Goal: Task Accomplishment & Management: Manage account settings

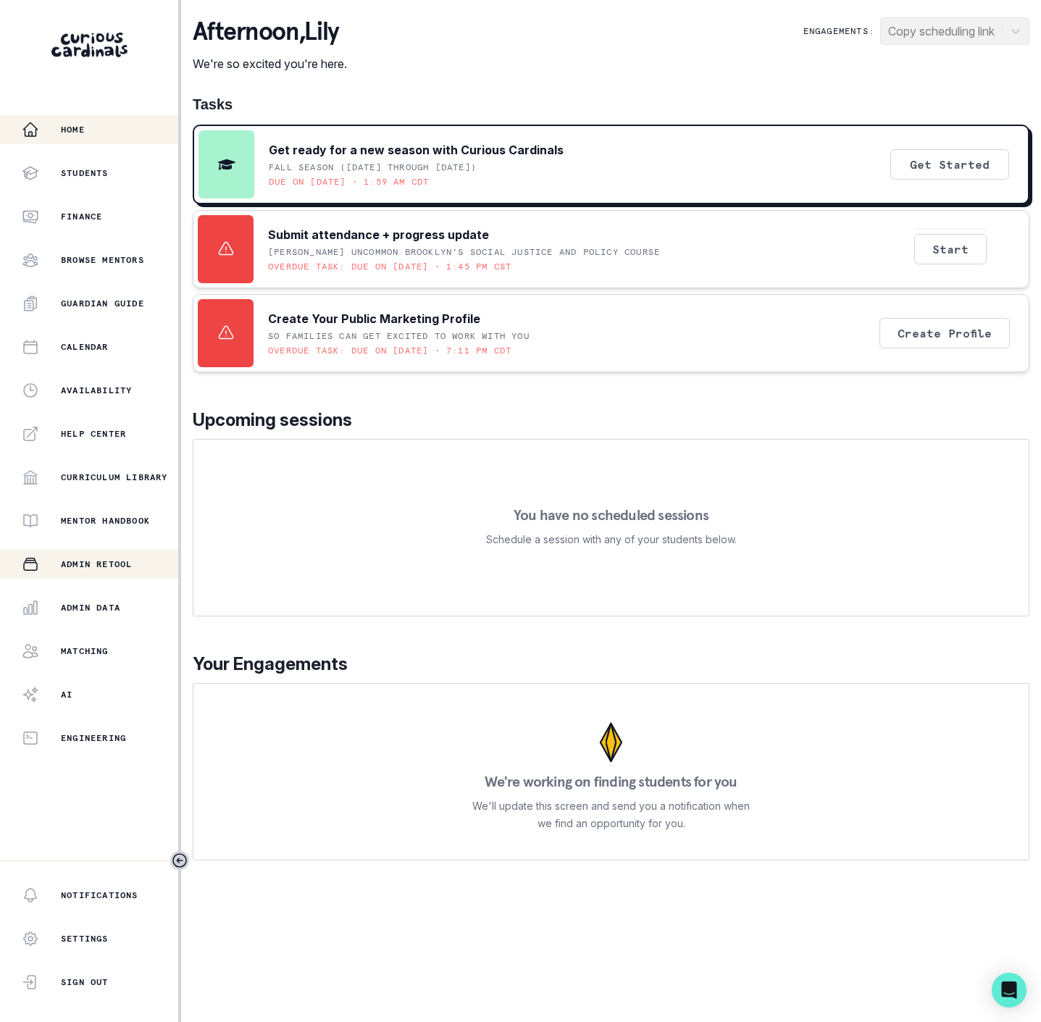
drag, startPoint x: 96, startPoint y: 606, endPoint x: 135, endPoint y: 550, distance: 68.7
click at [96, 606] on p "Admin Data" at bounding box center [90, 608] width 59 height 12
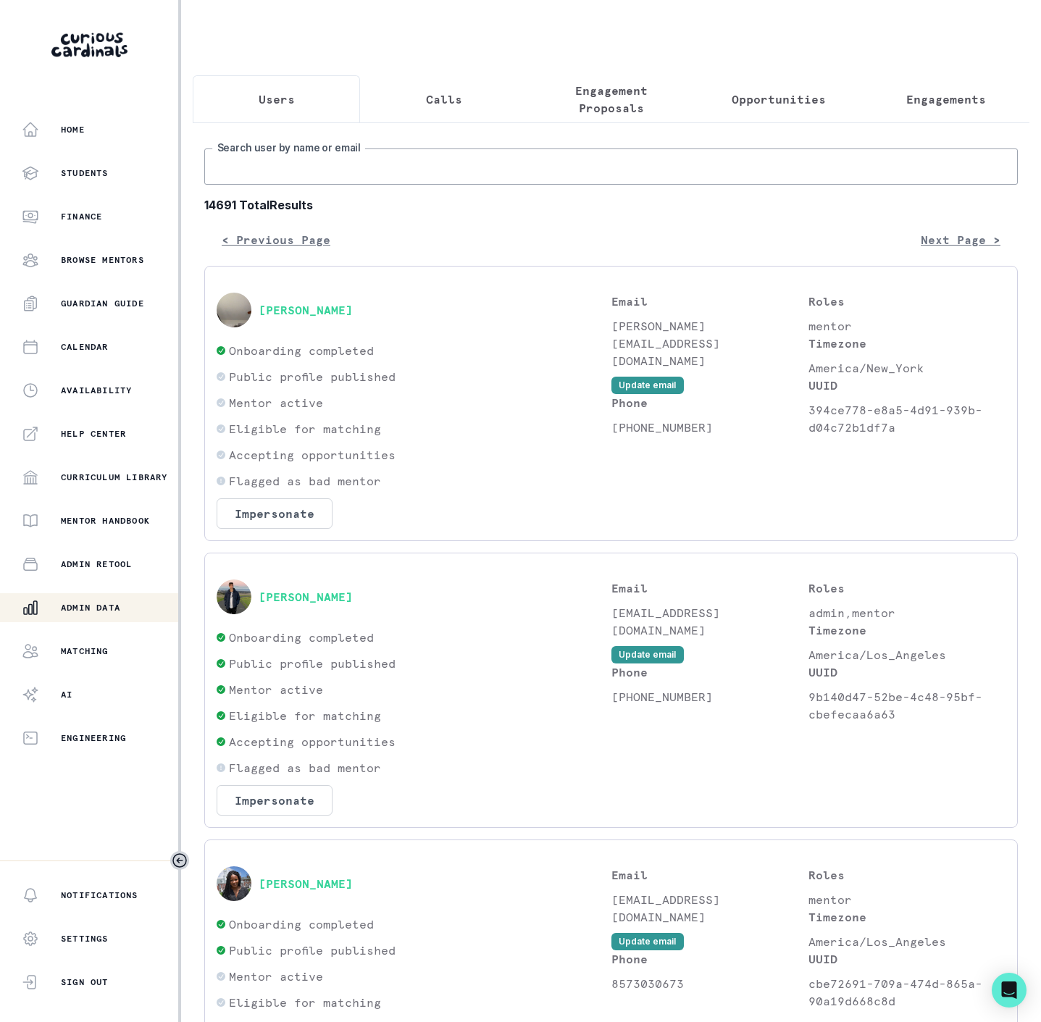
click at [296, 172] on input "Search user by name or email" at bounding box center [611, 167] width 814 height 36
click at [106, 589] on div "Home Students Finance Browse Mentors Guardian Guide Calendar Availability Help …" at bounding box center [89, 433] width 178 height 637
click at [111, 614] on div "Admin Data" at bounding box center [100, 607] width 156 height 17
click at [291, 185] on input "Search user by name or email" at bounding box center [611, 167] width 814 height 36
paste input "u#BGgqqcJ84c6TQ*"
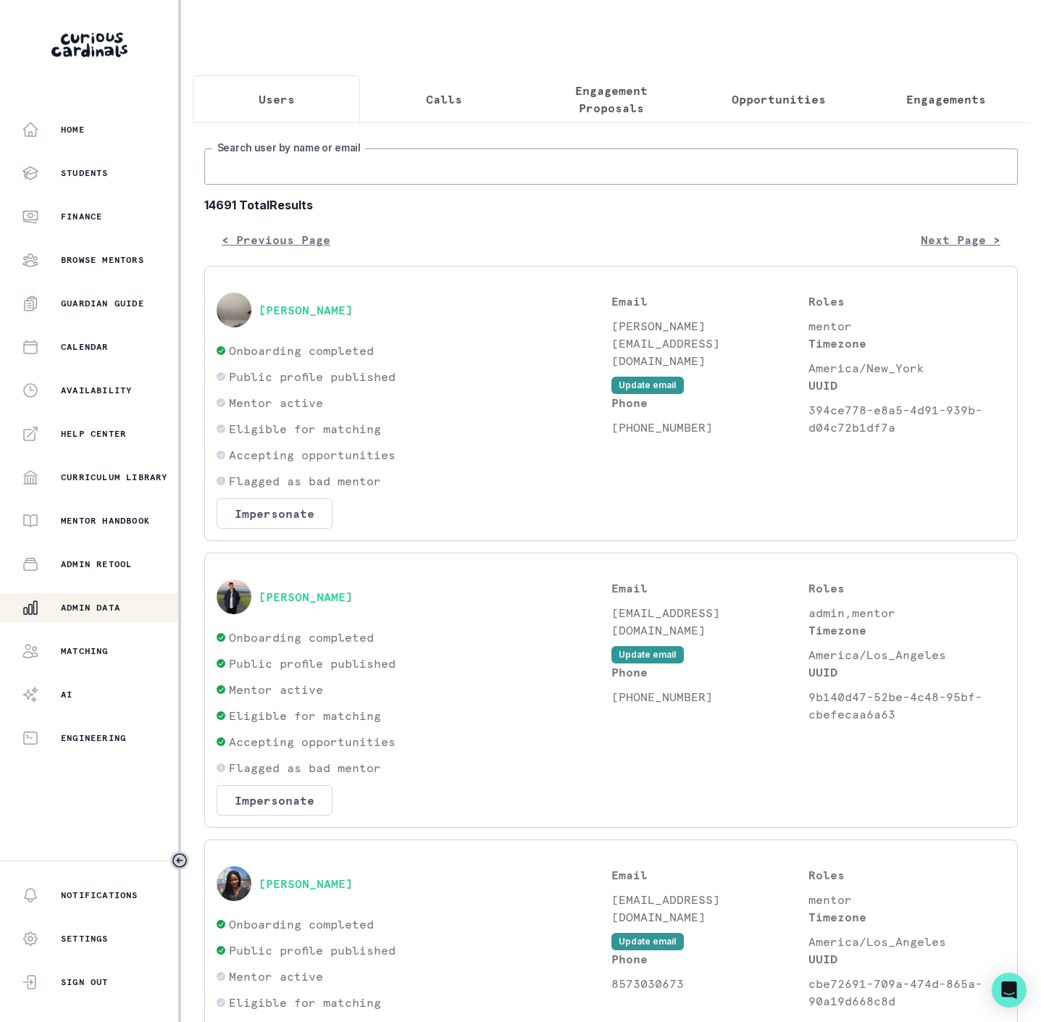
type input "u#BGgqqcJ84c6TQ*"
drag, startPoint x: 333, startPoint y: 181, endPoint x: -4, endPoint y: 162, distance: 337.4
click at [0, 162] on html "Home Students Finance Browse Mentors Guardian Guide Calendar Availability Help …" at bounding box center [520, 511] width 1041 height 1022
click at [272, 185] on input "Search user by name or email" at bounding box center [611, 167] width 814 height 36
paste input "[PERSON_NAME]."
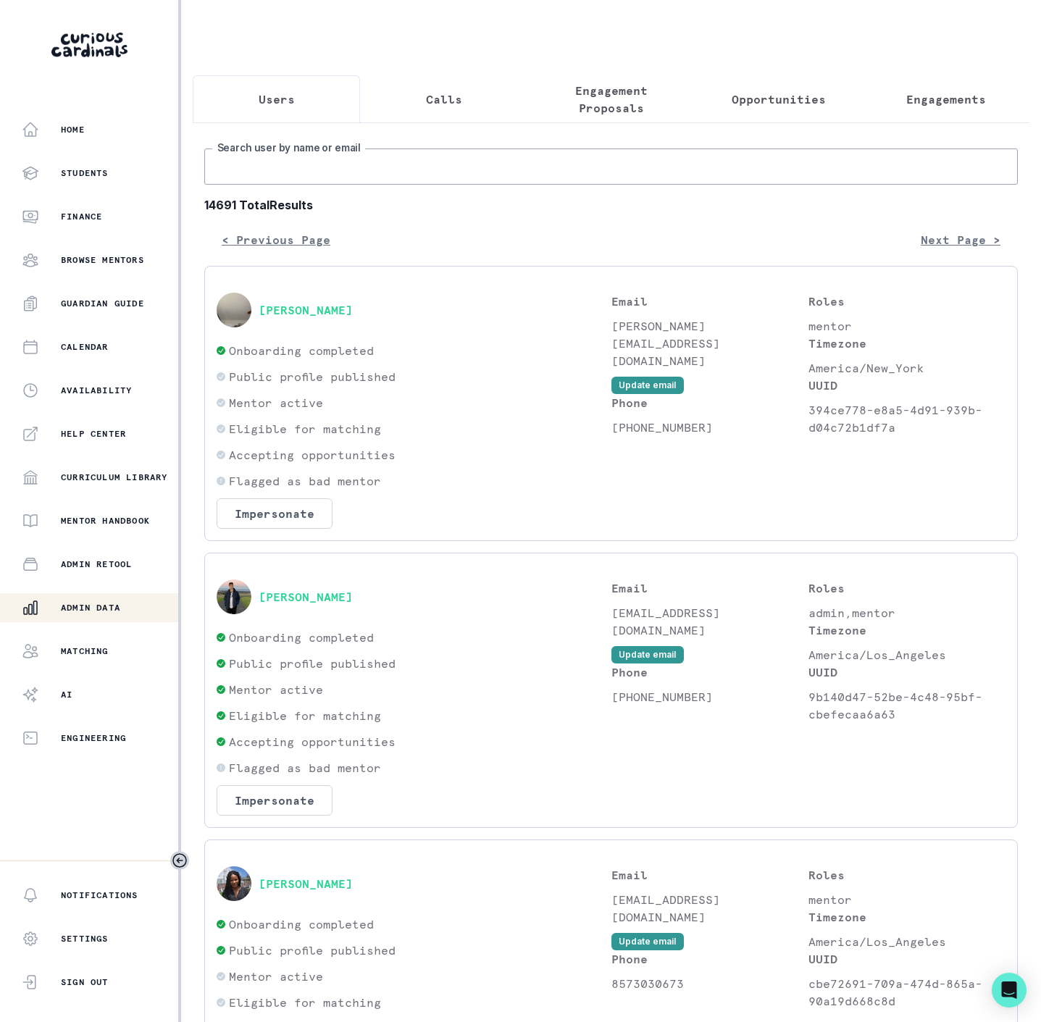
type input "[PERSON_NAME]."
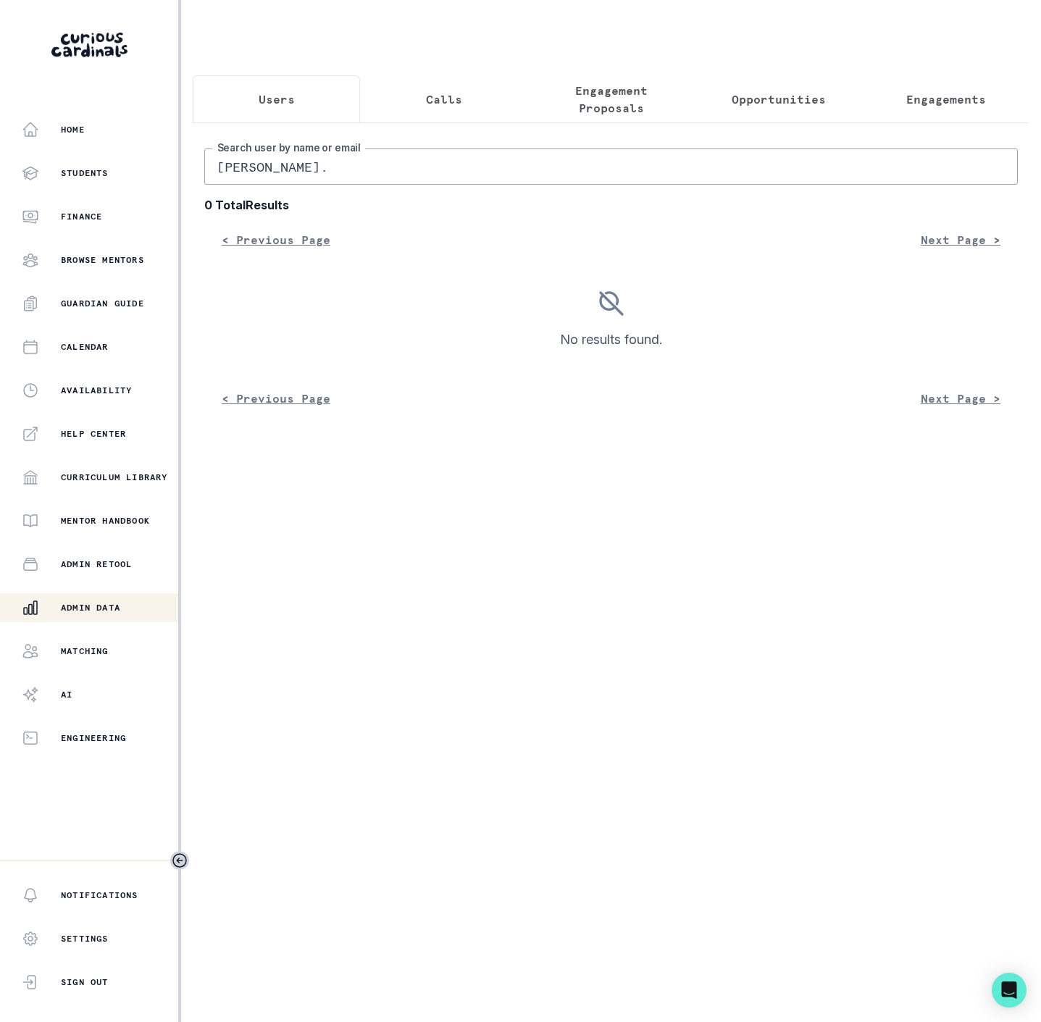
click at [343, 185] on input "[PERSON_NAME]." at bounding box center [611, 167] width 814 height 36
type input "[PERSON_NAME]"
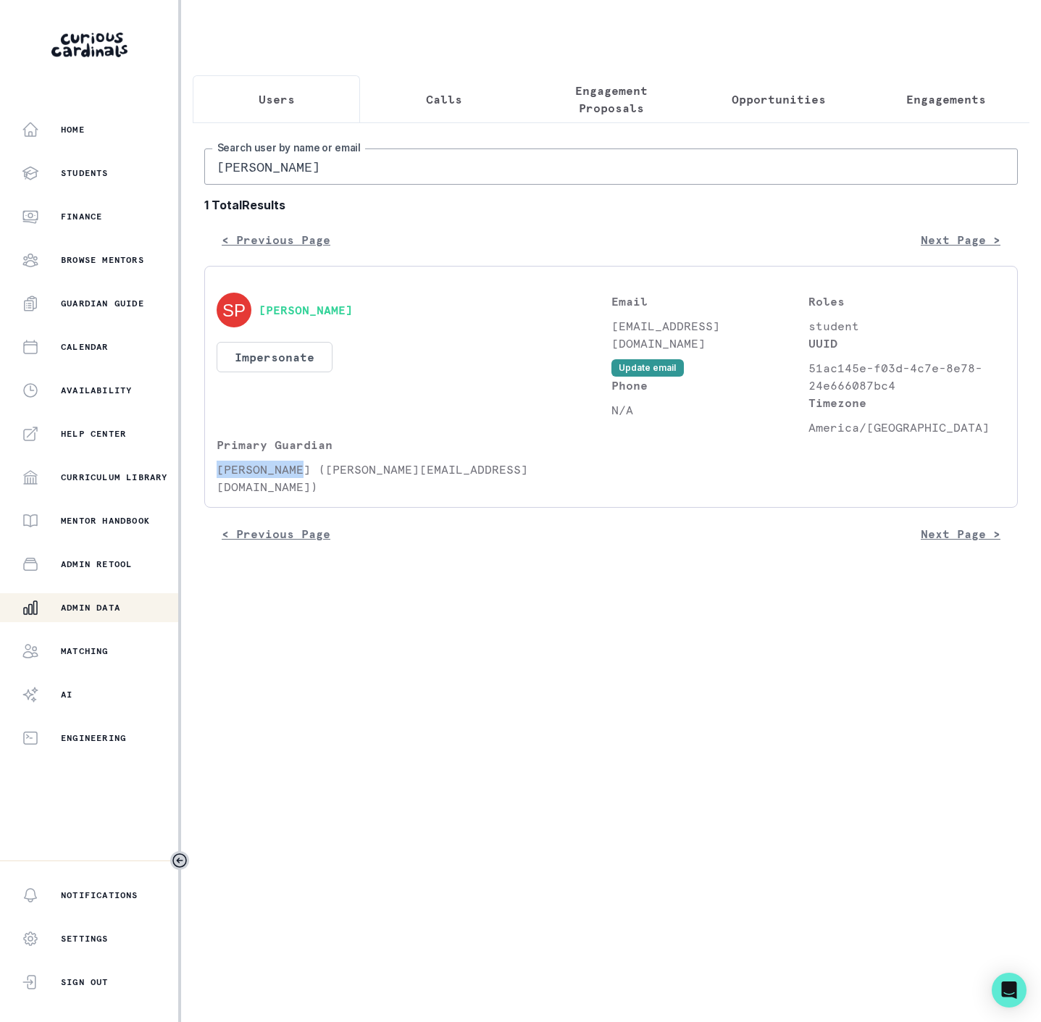
drag, startPoint x: 217, startPoint y: 485, endPoint x: 302, endPoint y: 487, distance: 84.8
click at [302, 487] on p "[PERSON_NAME] ([PERSON_NAME][EMAIL_ADDRESS][DOMAIN_NAME])" at bounding box center [414, 478] width 395 height 35
copy p "[PERSON_NAME]"
click at [296, 161] on div "[PERSON_NAME] Search user by name or email 1 Total Results < Previous Page Next…" at bounding box center [611, 341] width 837 height 438
click at [307, 185] on input "[PERSON_NAME]" at bounding box center [611, 167] width 814 height 36
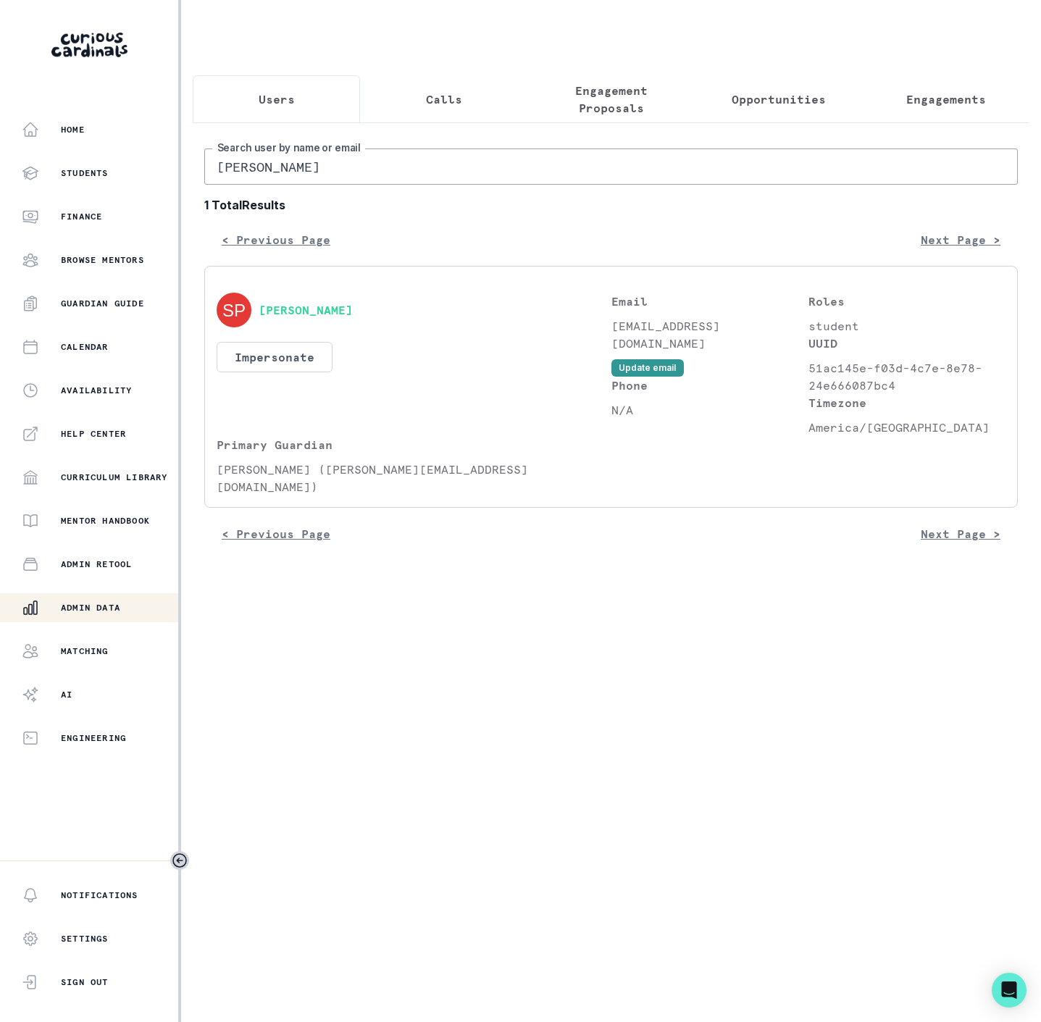
drag, startPoint x: 98, startPoint y: 176, endPoint x: -4, endPoint y: 176, distance: 102.1
click at [0, 176] on html "Home Students Finance Browse Mentors Guardian Guide Calendar Availability Help …" at bounding box center [520, 511] width 1041 height 1022
paste input "[PERSON_NAME]"
type input "[PERSON_NAME]"
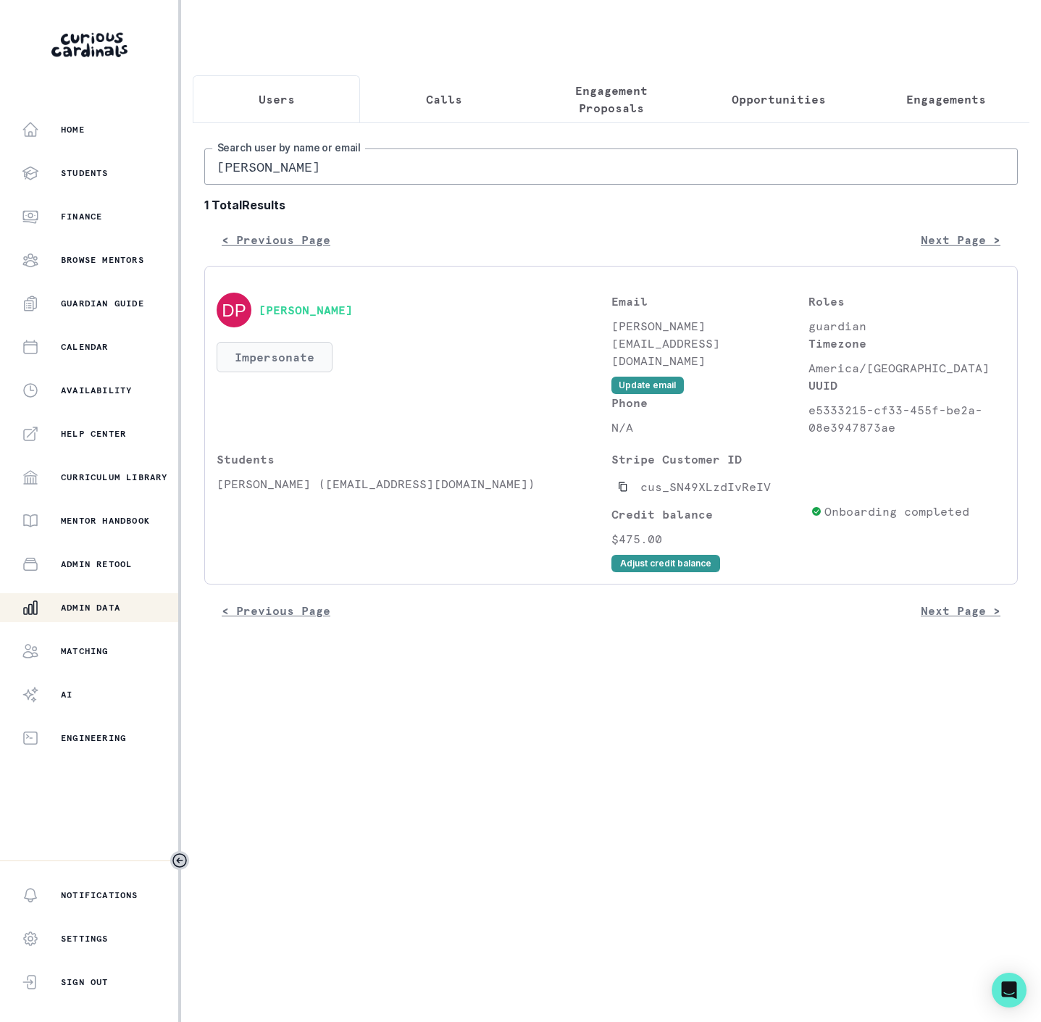
click at [266, 372] on button "Impersonate" at bounding box center [275, 357] width 116 height 30
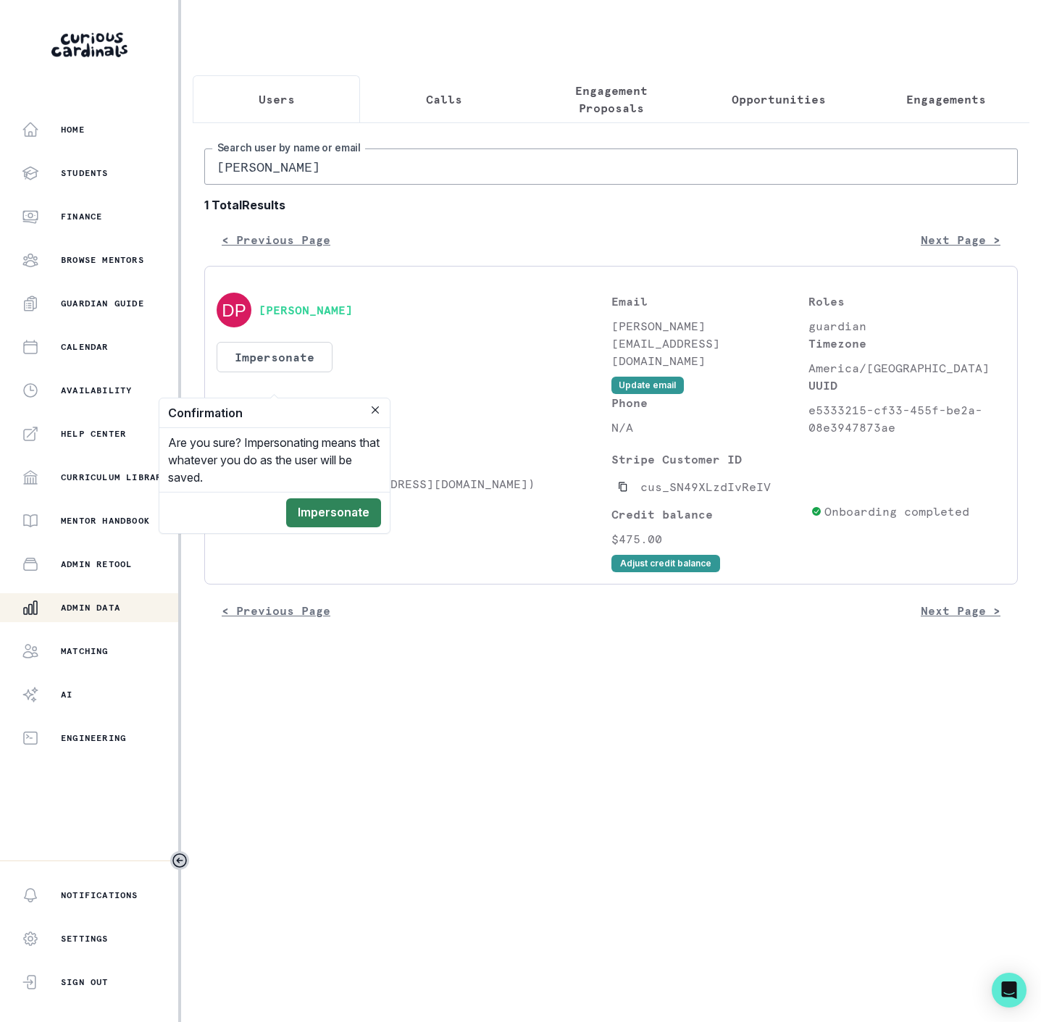
click at [300, 509] on button "Impersonate" at bounding box center [333, 512] width 95 height 29
